Goal: Navigation & Orientation: Find specific page/section

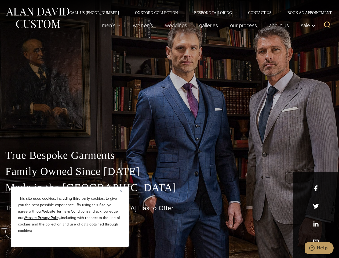
click at [170, 129] on div "True Bespoke Garments Family Owned Since [DATE] Made in [GEOGRAPHIC_DATA] The B…" at bounding box center [169, 189] width 339 height 138
click at [123, 191] on button "Close" at bounding box center [123, 191] width 6 height 6
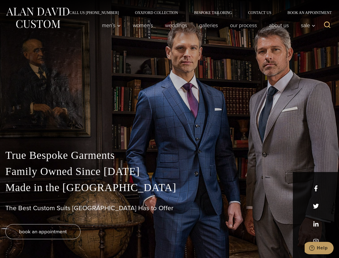
click at [70, 240] on div "True Bespoke Garments Family Owned Since [DATE] Made in [GEOGRAPHIC_DATA] The B…" at bounding box center [169, 202] width 339 height 111
click at [328, 25] on icon "Search" at bounding box center [328, 25] width 8 height 8
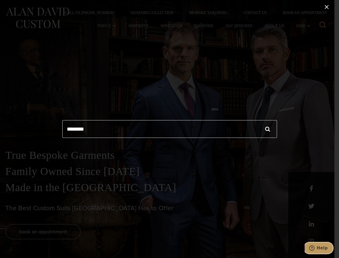
click at [315, 248] on icon "Help" at bounding box center [312, 247] width 5 height 5
